Goal: Task Accomplishment & Management: Manage account settings

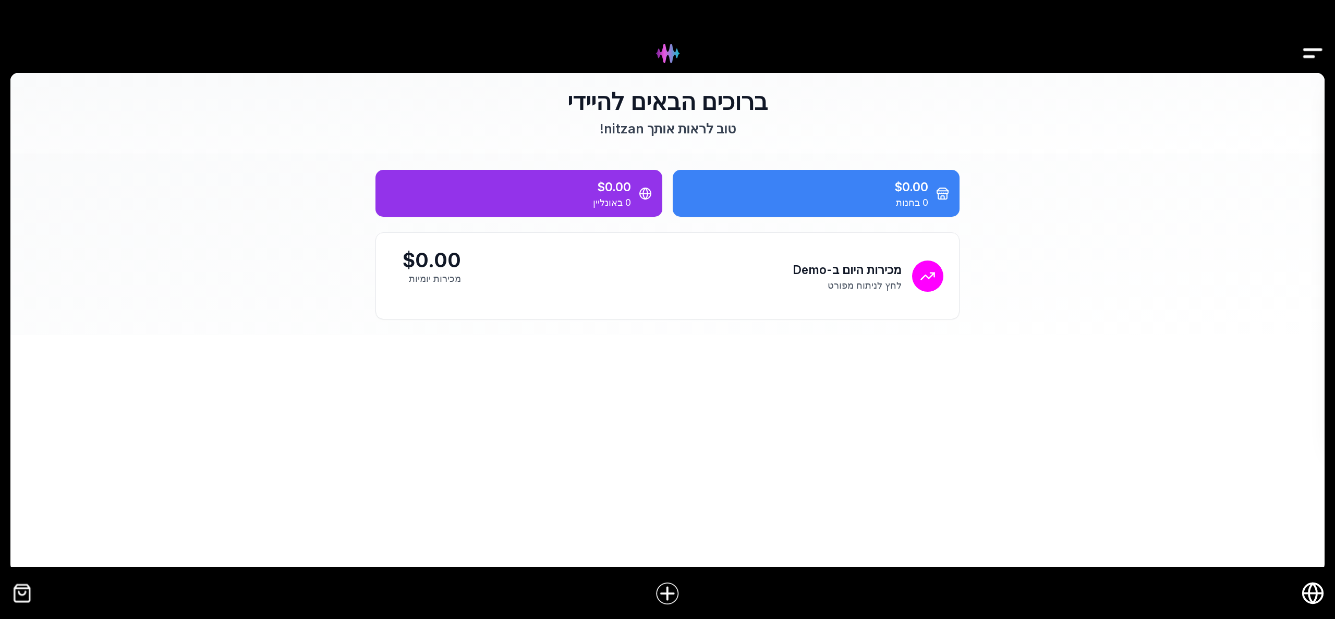
click at [1312, 599] on icon "חנות אונליין" at bounding box center [1312, 593] width 23 height 23
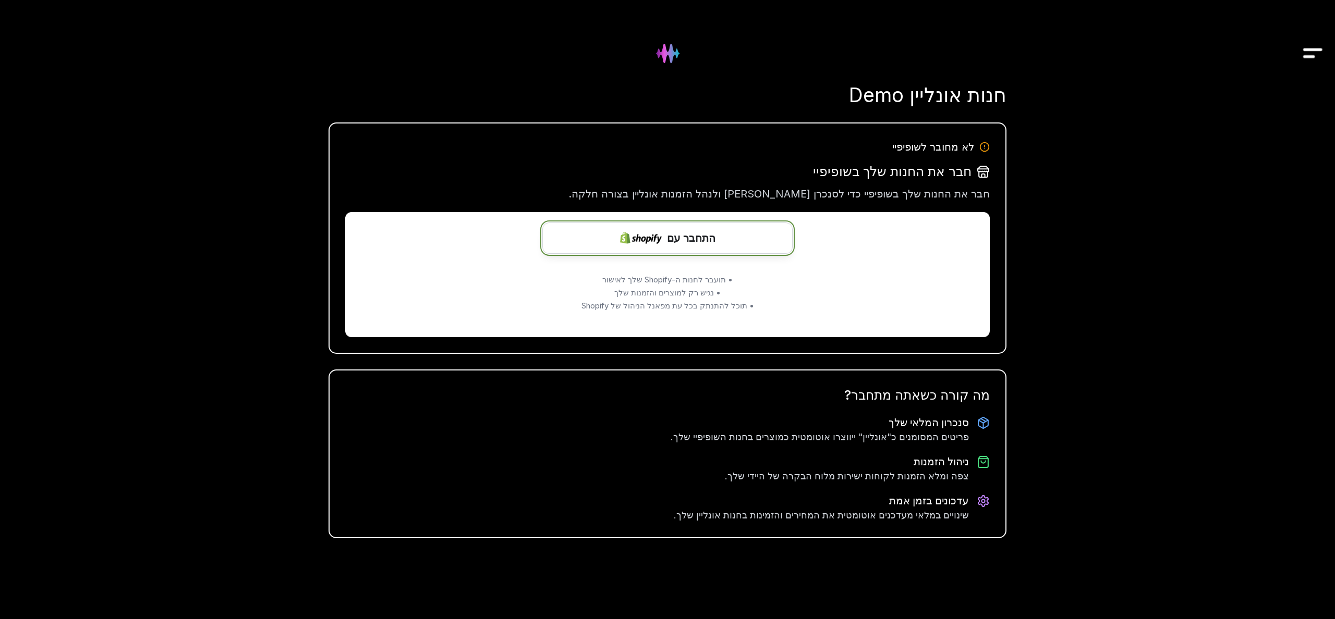
click at [700, 242] on span "התחבר עם" at bounding box center [691, 238] width 48 height 16
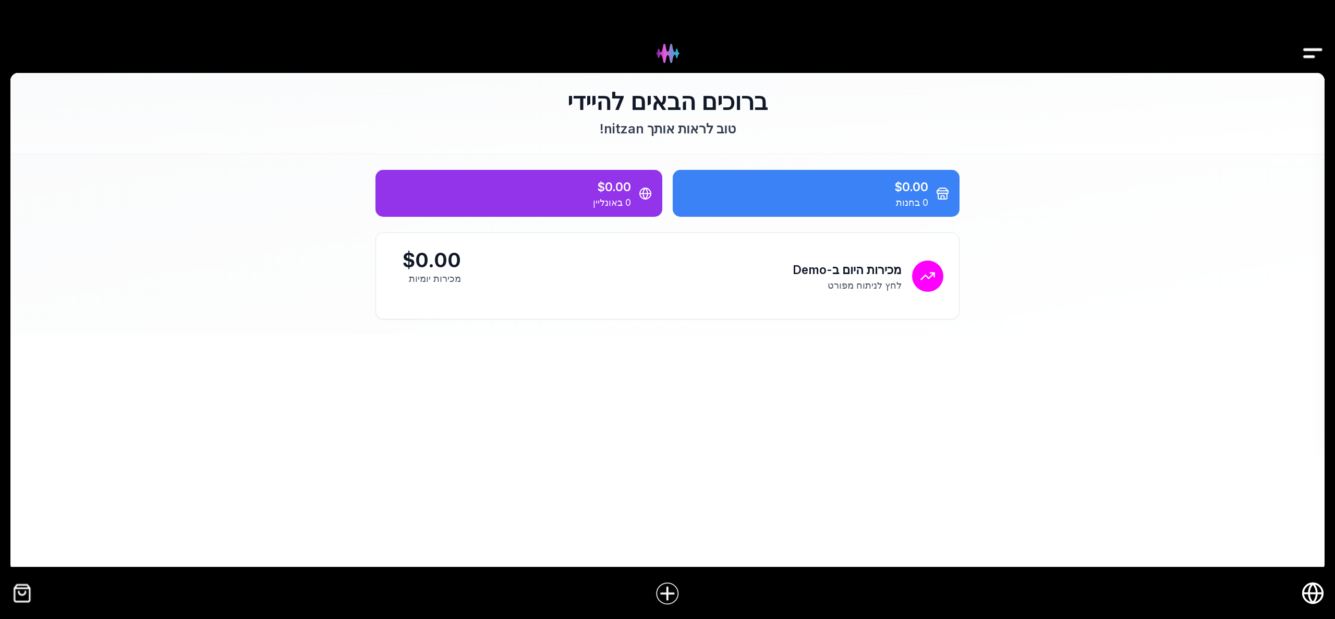
click at [1318, 594] on icon "חנות אונליין" at bounding box center [1313, 594] width 20 height 0
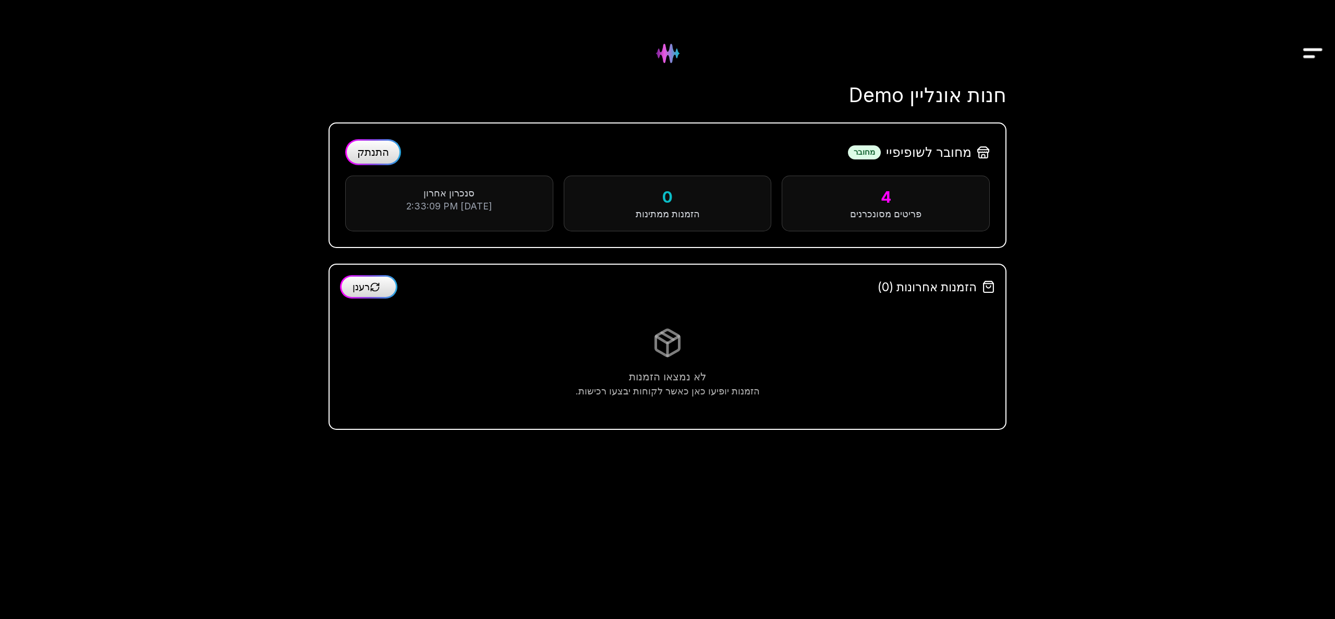
click at [375, 152] on span "התנתק" at bounding box center [373, 152] width 32 height 13
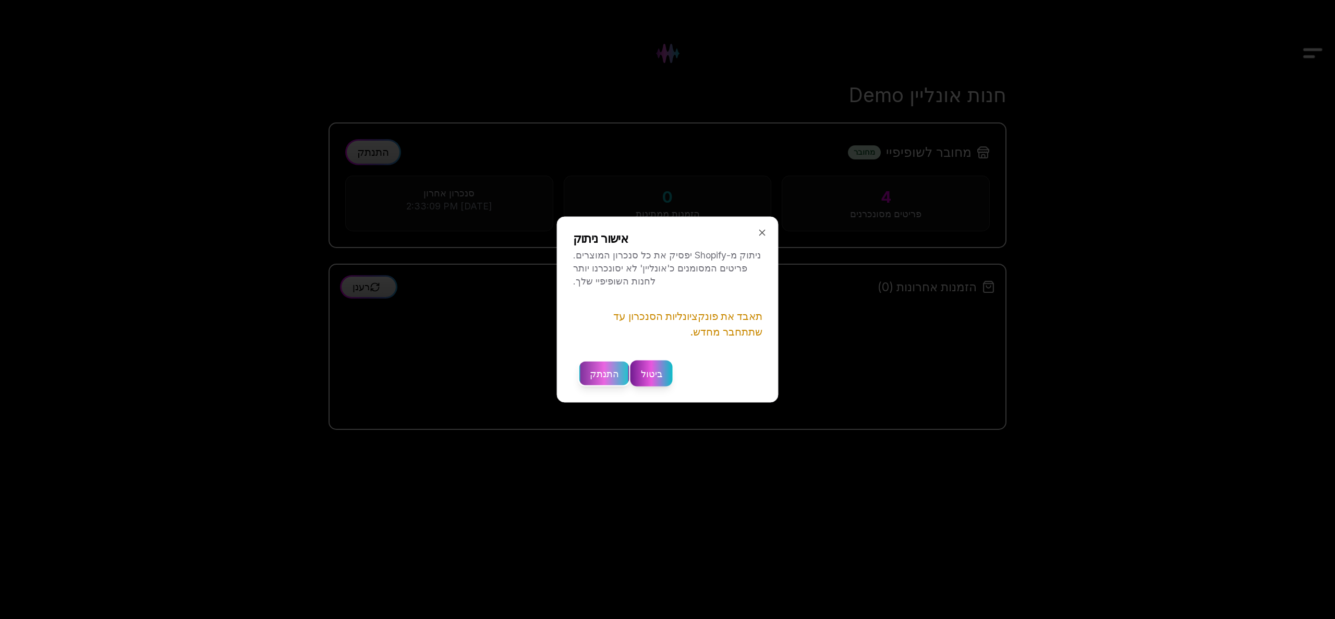
click at [608, 375] on button "התנתק" at bounding box center [604, 374] width 52 height 26
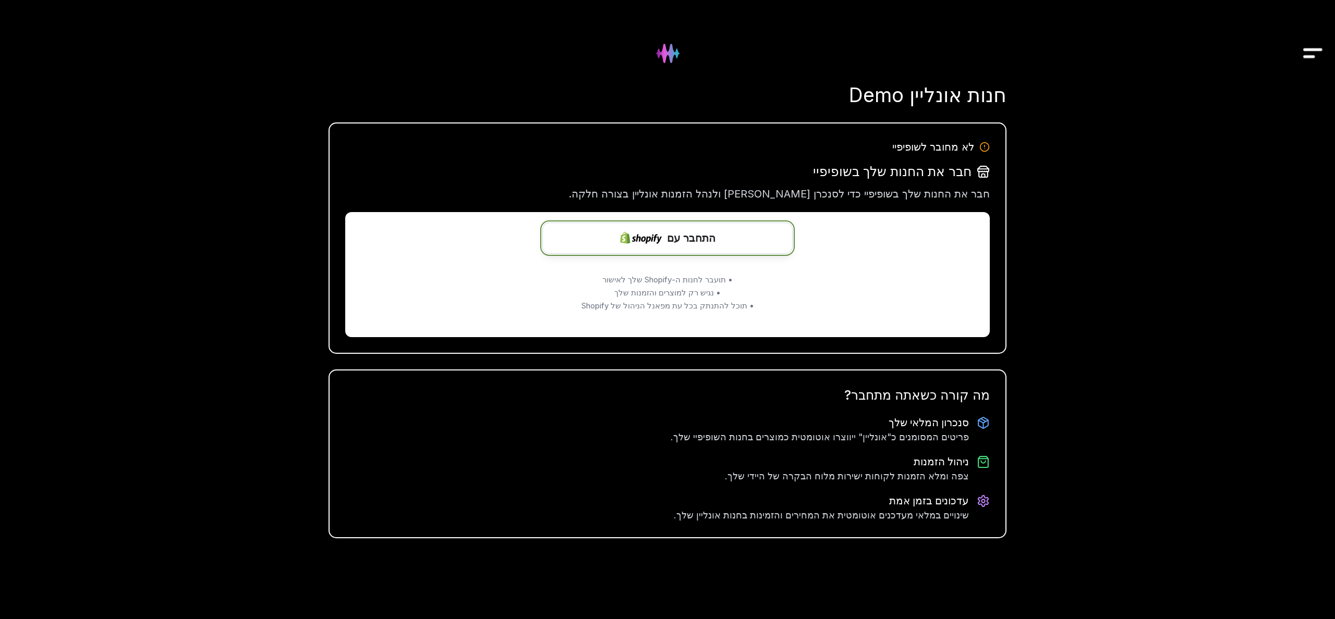
click at [678, 241] on span "התחבר עם" at bounding box center [691, 238] width 48 height 16
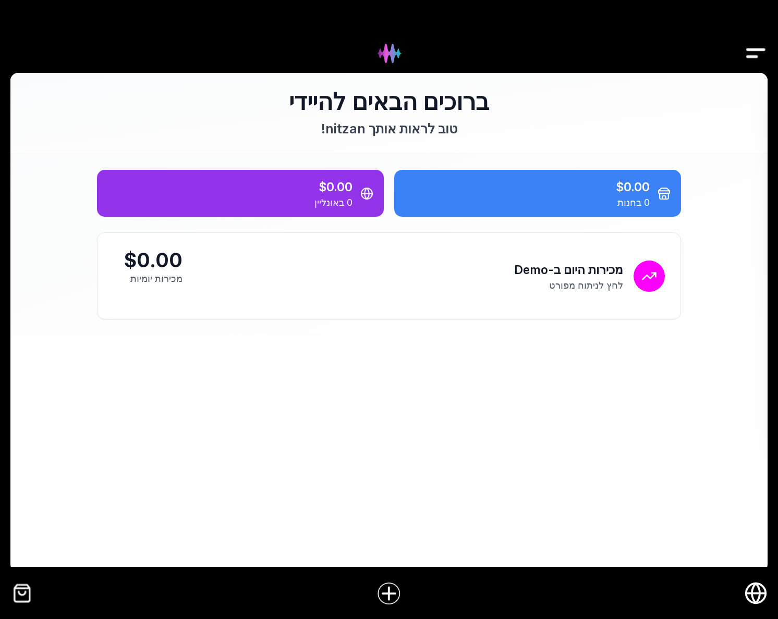
click at [759, 595] on icon "חנות אונליין" at bounding box center [756, 594] width 8 height 20
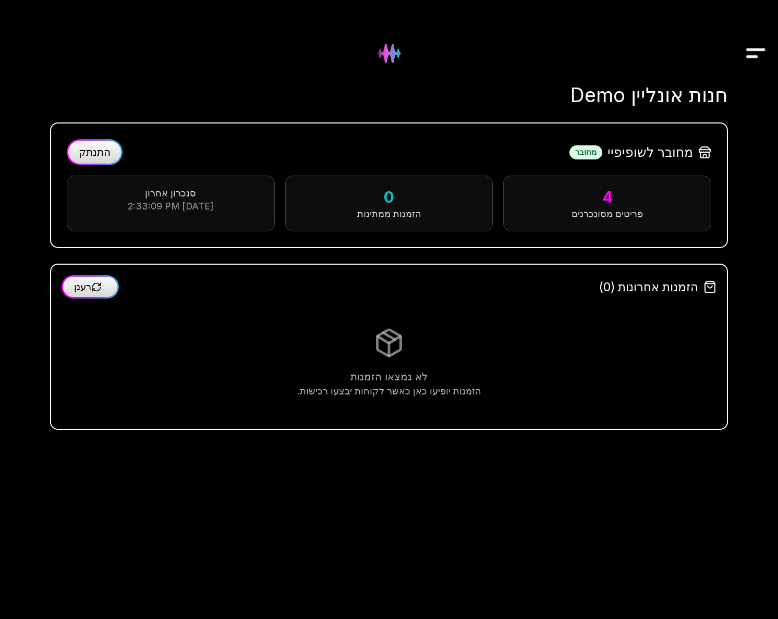
click at [96, 161] on button "התנתק" at bounding box center [95, 152] width 56 height 26
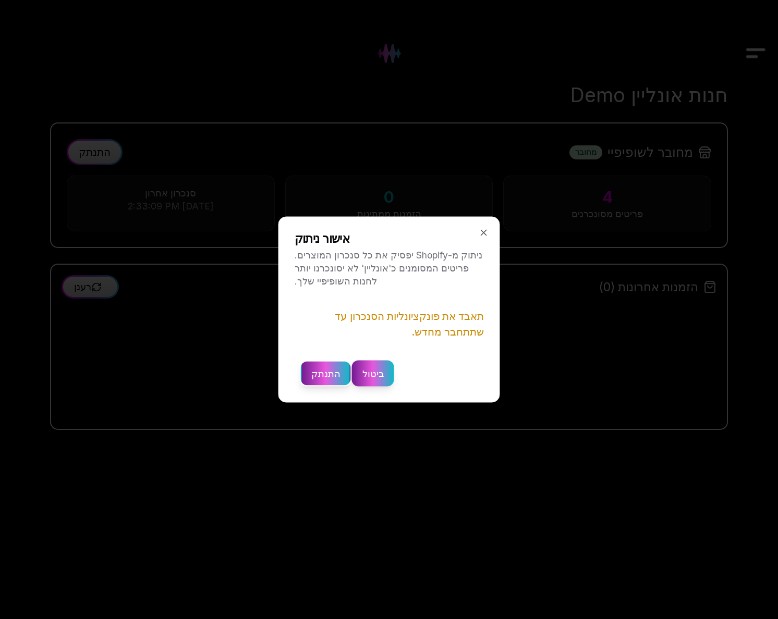
click at [364, 457] on div at bounding box center [389, 309] width 778 height 619
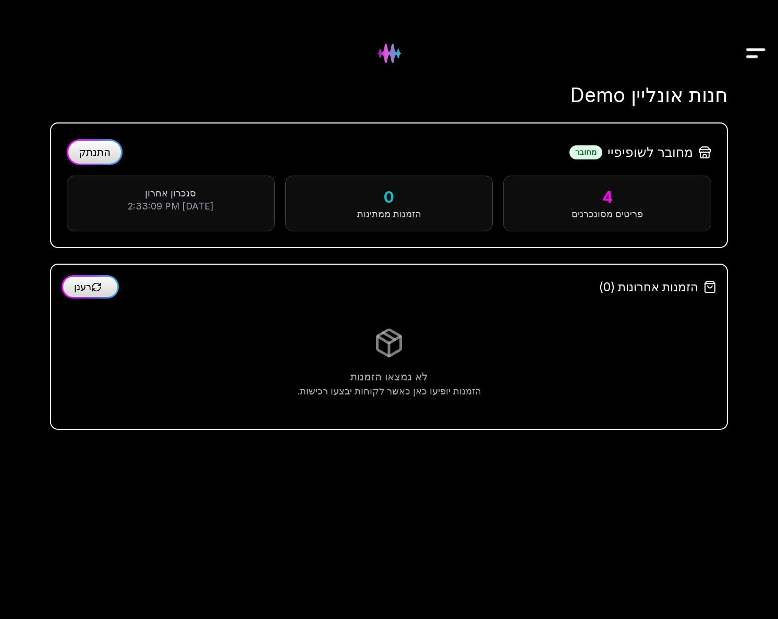
click at [99, 158] on button "התנתק" at bounding box center [95, 152] width 56 height 26
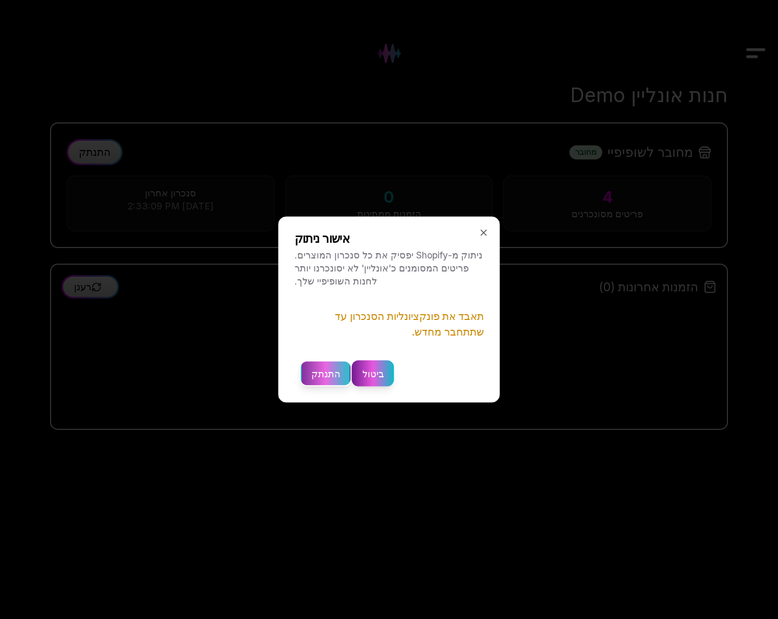
click at [319, 375] on button "התנתק" at bounding box center [326, 374] width 52 height 26
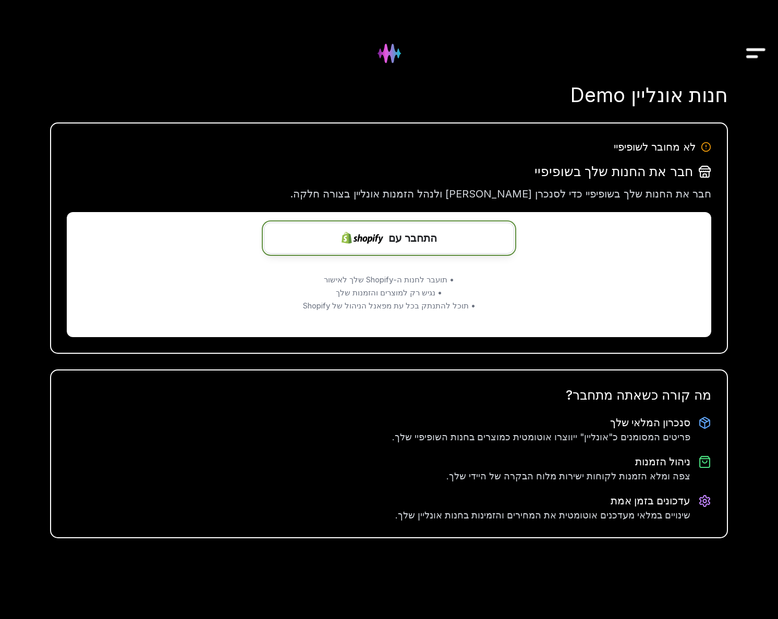
click at [412, 238] on span "התחבר עם" at bounding box center [412, 238] width 48 height 16
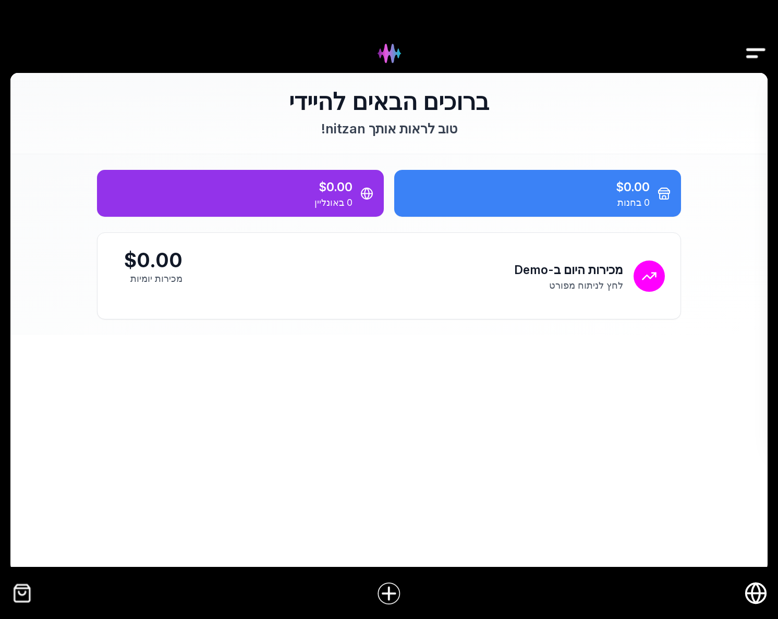
click at [748, 600] on icon "חנות אונליין" at bounding box center [755, 593] width 23 height 23
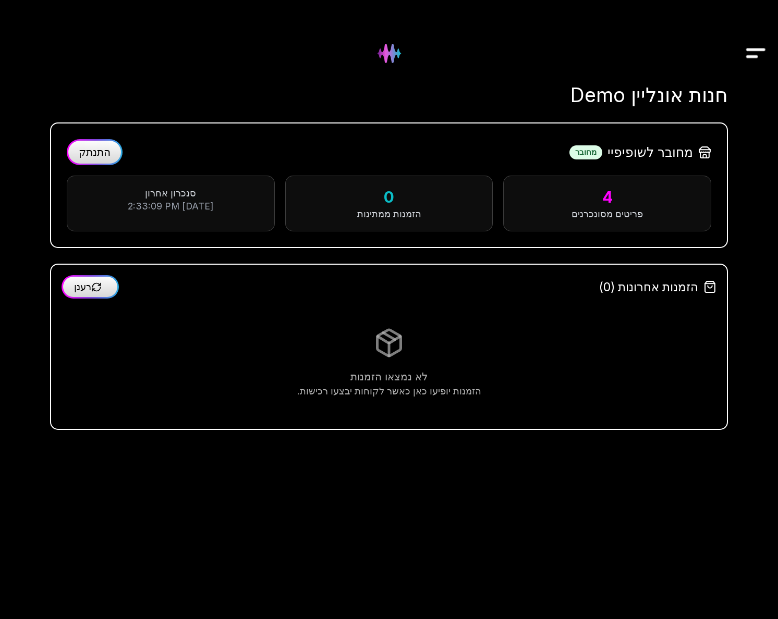
click at [97, 153] on span "התנתק" at bounding box center [95, 152] width 32 height 13
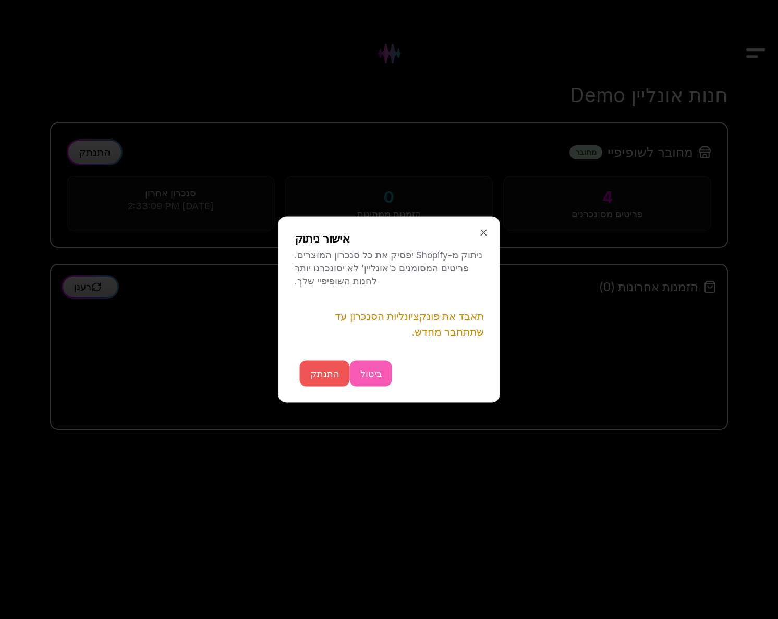
click at [322, 381] on button "התנתק" at bounding box center [325, 374] width 50 height 26
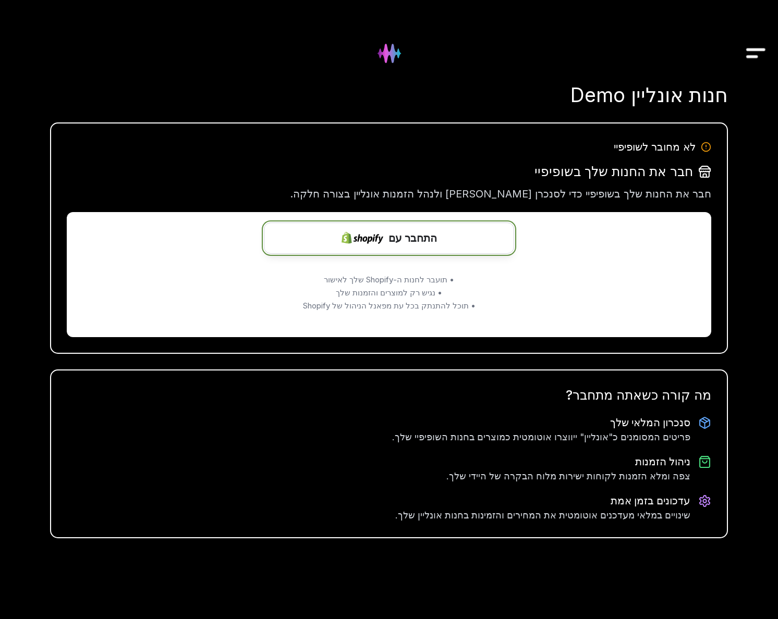
click at [415, 239] on span "התחבר עם" at bounding box center [412, 238] width 48 height 16
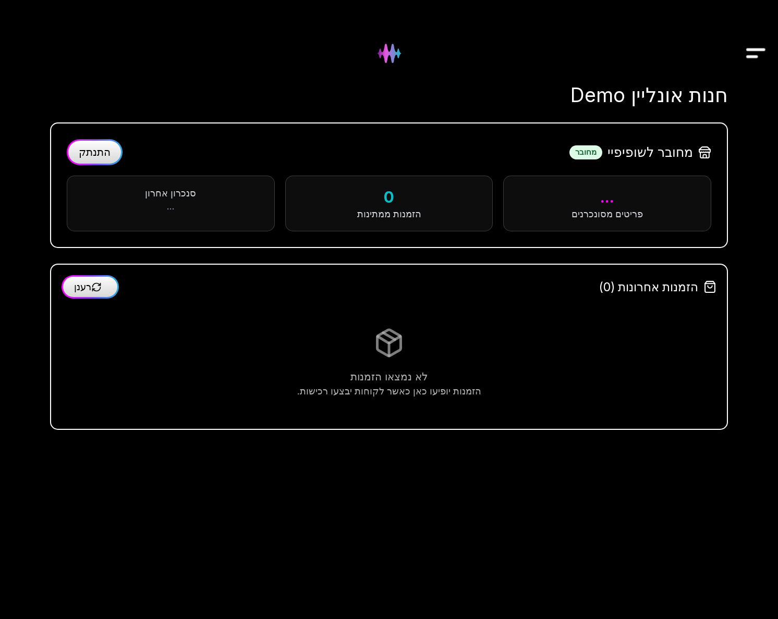
click at [96, 150] on span "התנתק" at bounding box center [95, 152] width 32 height 13
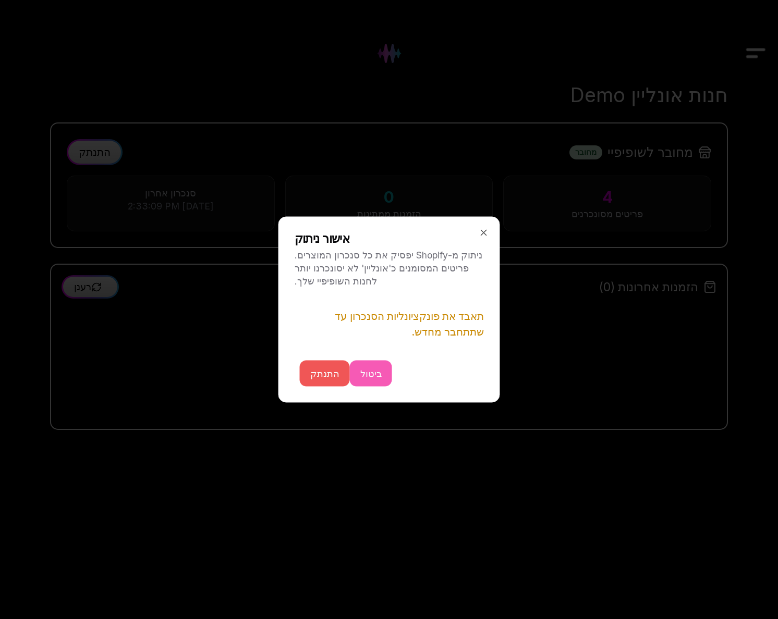
click at [328, 376] on button "התנתק" at bounding box center [325, 374] width 50 height 26
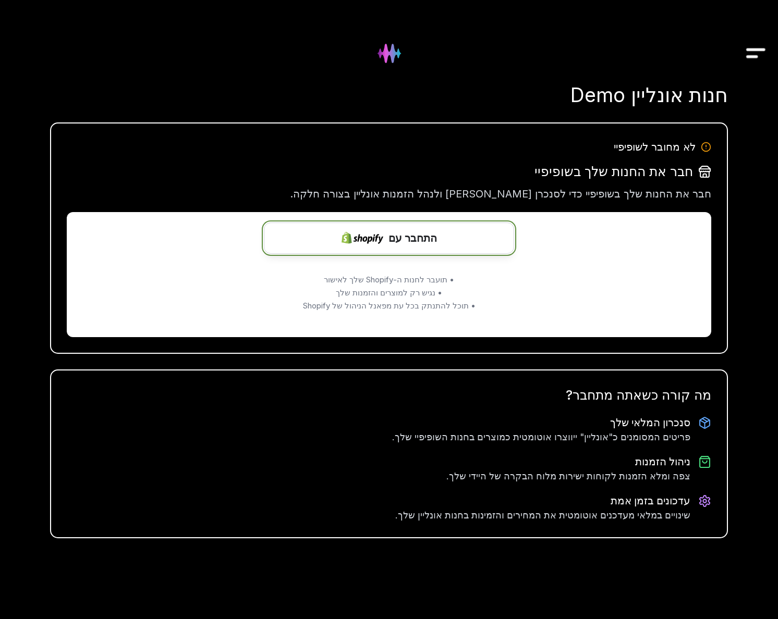
click at [419, 242] on span "התחבר עם" at bounding box center [412, 238] width 48 height 16
